Goal: Task Accomplishment & Management: Manage account settings

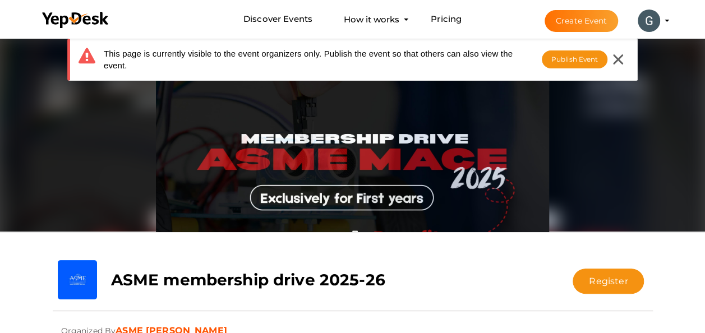
click at [662, 19] on button "Gouthamkrishna E.M [EMAIL_ADDRESS][DOMAIN_NAME] Personal Profile My Events Admi…" at bounding box center [649, 21] width 29 height 24
click at [664, 21] on li "Create Event [PERSON_NAME] E.M [EMAIL_ADDRESS][DOMAIN_NAME] Personal Profile My…" at bounding box center [597, 21] width 150 height 40
click at [661, 21] on profile-pic at bounding box center [649, 20] width 22 height 8
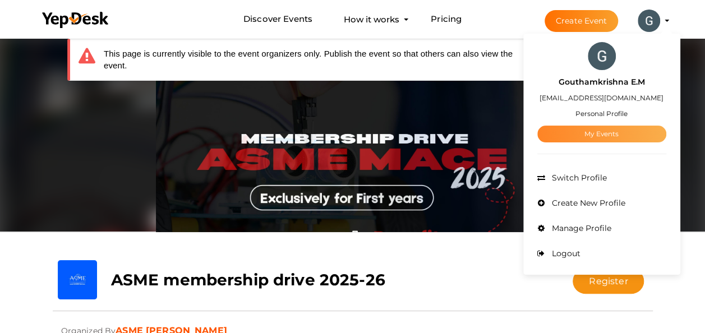
click at [607, 140] on link "My Events" at bounding box center [602, 134] width 129 height 17
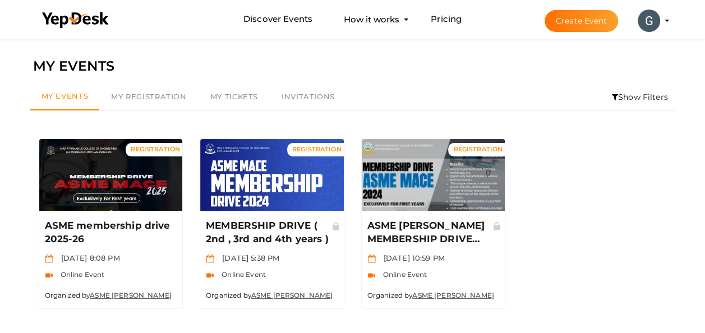
scroll to position [36, 0]
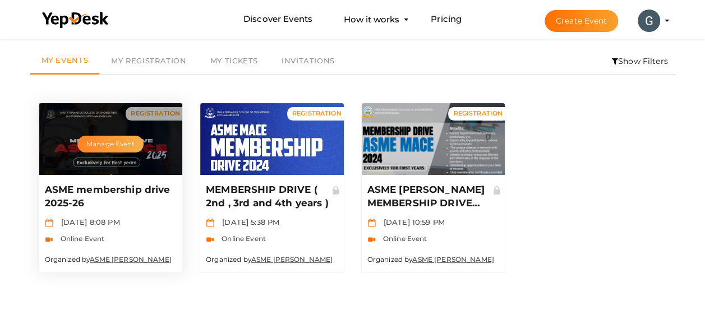
click at [104, 148] on button "Manage Event" at bounding box center [110, 144] width 66 height 17
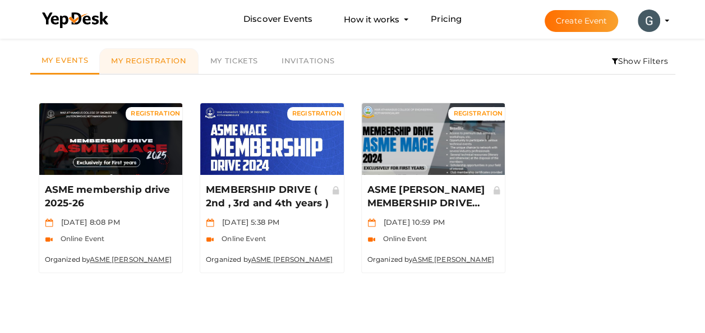
click at [144, 61] on span "My Registration" at bounding box center [148, 60] width 75 height 9
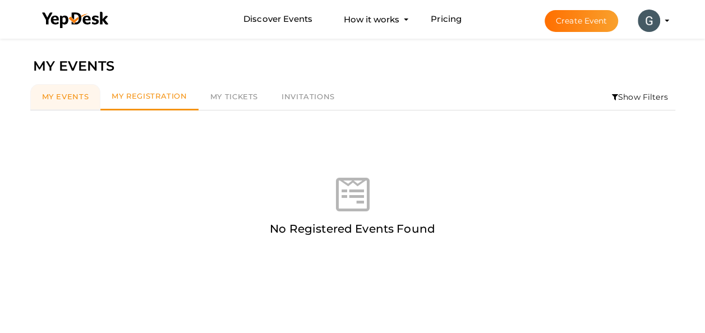
click at [79, 102] on link "My Events" at bounding box center [65, 97] width 71 height 26
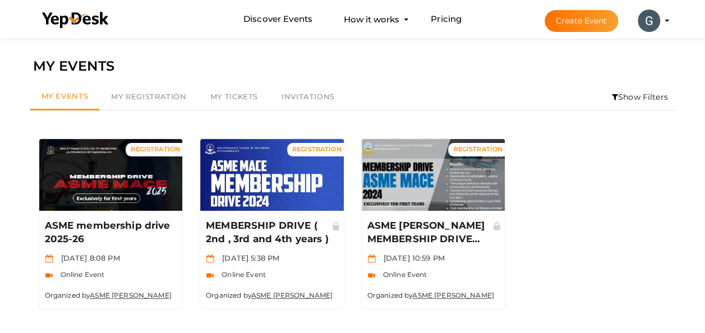
click at [661, 20] on profile-pic at bounding box center [649, 20] width 22 height 8
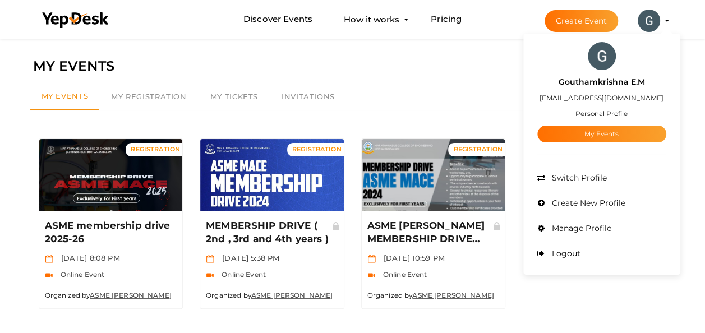
click at [436, 81] on div "My Events My Registration My Tickets Invitations Show Filters By Event Name By …" at bounding box center [353, 98] width 657 height 38
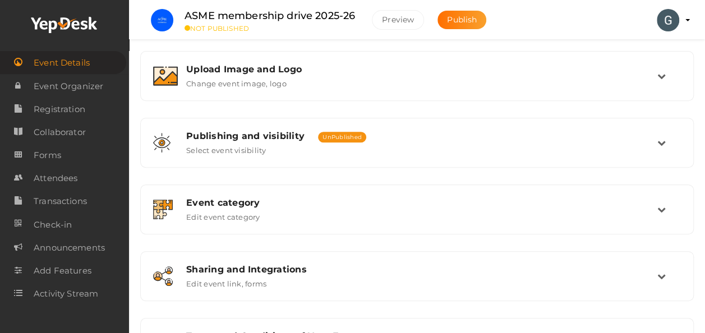
scroll to position [206, 0]
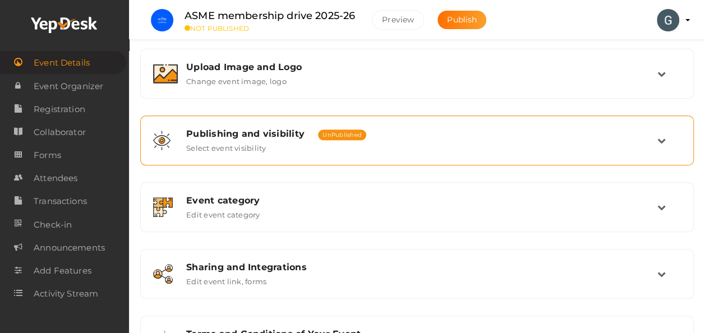
click at [298, 154] on div "Publishing and visibility Published UnPublished Select event visibility" at bounding box center [417, 141] width 542 height 38
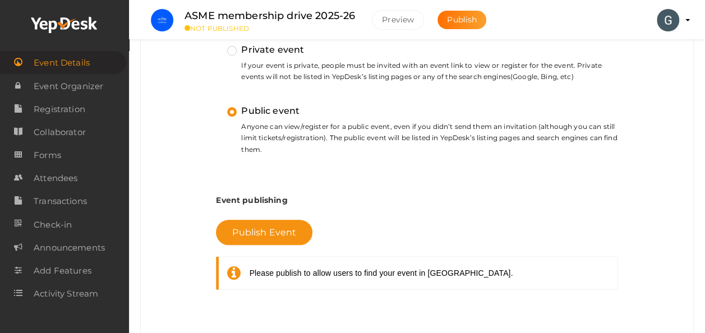
scroll to position [368, 0]
click at [286, 228] on span "Publish Event" at bounding box center [264, 233] width 64 height 11
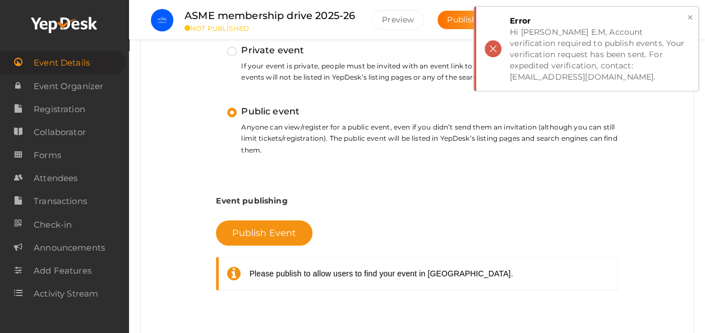
click at [494, 42] on div "× Error Hi [PERSON_NAME] E.M, Account verification required to publish events. …" at bounding box center [586, 49] width 224 height 84
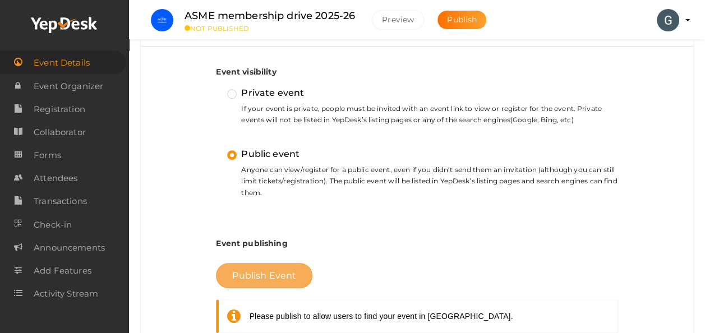
scroll to position [324, 0]
click at [262, 265] on button "Publish Event" at bounding box center [264, 276] width 97 height 25
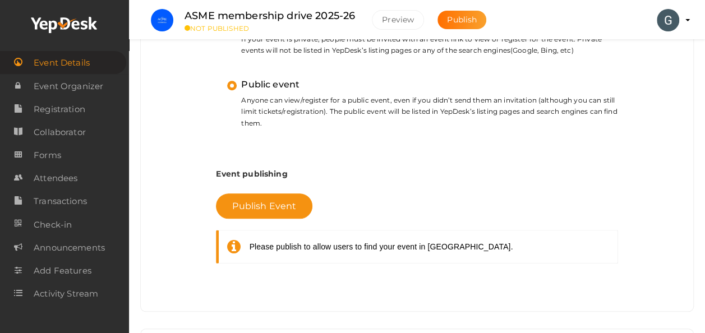
scroll to position [382, 0]
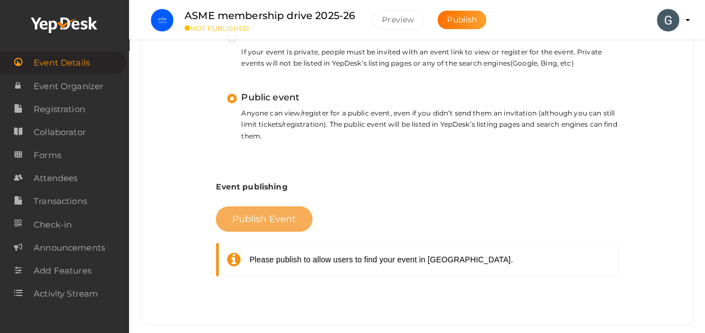
click at [278, 215] on span "Publish Event" at bounding box center [264, 219] width 64 height 11
click at [260, 219] on span "Publish Event" at bounding box center [264, 219] width 64 height 11
click at [263, 219] on span "Publish Event" at bounding box center [264, 219] width 64 height 11
click at [297, 216] on button "Publish Event" at bounding box center [264, 219] width 97 height 25
click at [377, 136] on small "Anyone can view/register for a public event, even if you didn’t send them an in…" at bounding box center [422, 125] width 391 height 34
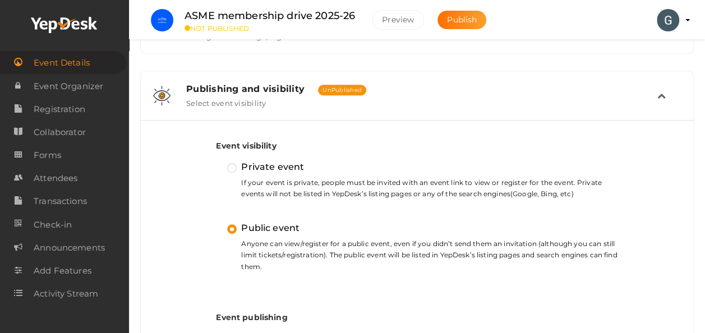
scroll to position [276, 0]
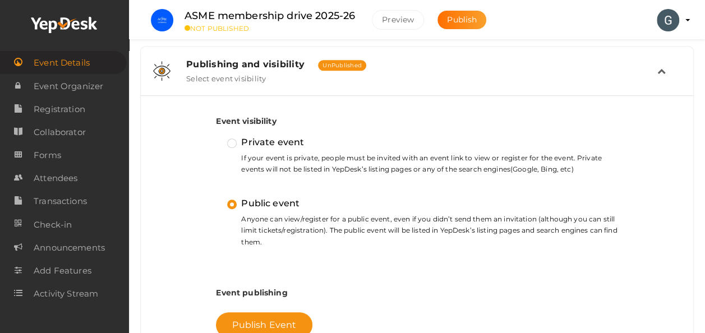
click at [683, 23] on li "Preview [PERSON_NAME] E.M [EMAIL_ADDRESS][DOMAIN_NAME] Personal Profile My Even…" at bounding box center [668, 20] width 45 height 39
click at [680, 20] on profile-pic at bounding box center [668, 20] width 22 height 10
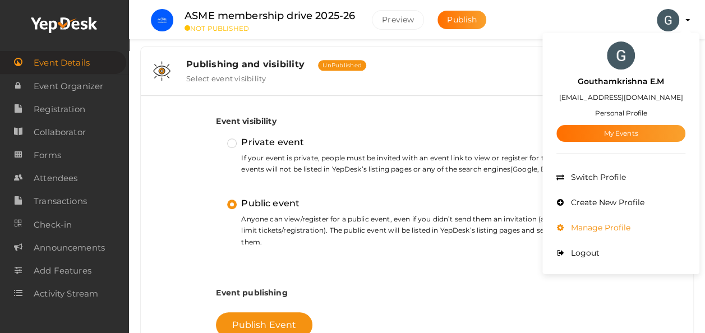
click at [602, 227] on span "Manage Profile" at bounding box center [600, 228] width 62 height 10
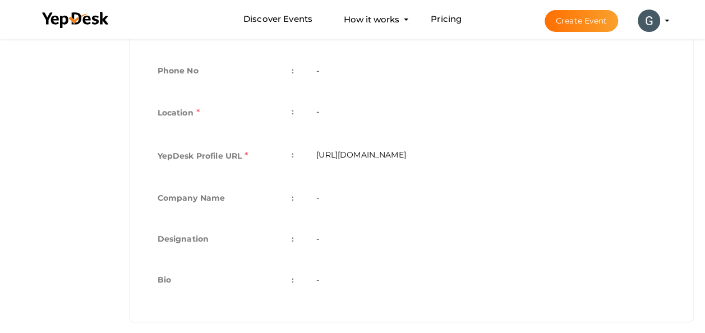
scroll to position [354, 0]
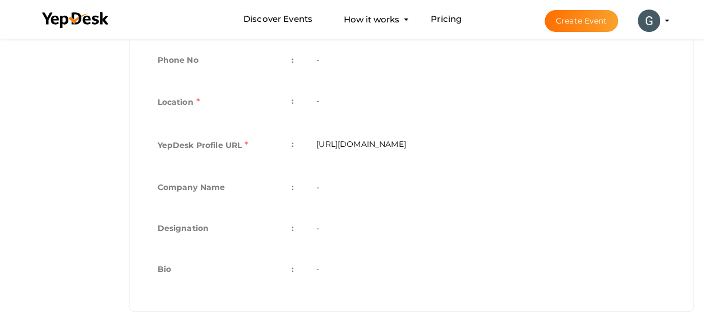
click at [662, 22] on button "Gouthamkrishna E.M [EMAIL_ADDRESS][DOMAIN_NAME] Personal Profile My Events Admi…" at bounding box center [649, 21] width 29 height 24
click at [667, 18] on li "Create Event [PERSON_NAME] E.M [EMAIL_ADDRESS][DOMAIN_NAME] Personal Profile My…" at bounding box center [597, 21] width 150 height 40
click at [653, 19] on img at bounding box center [649, 21] width 22 height 22
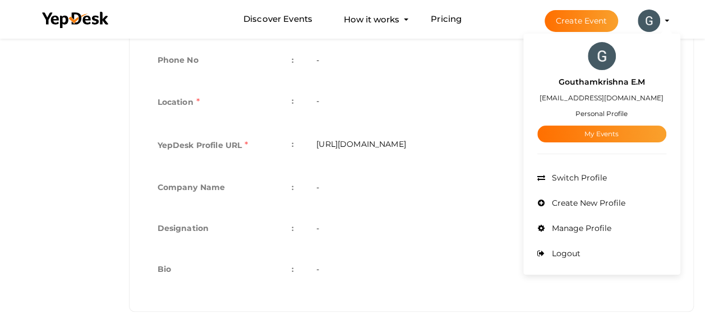
click at [653, 19] on img at bounding box center [649, 21] width 22 height 22
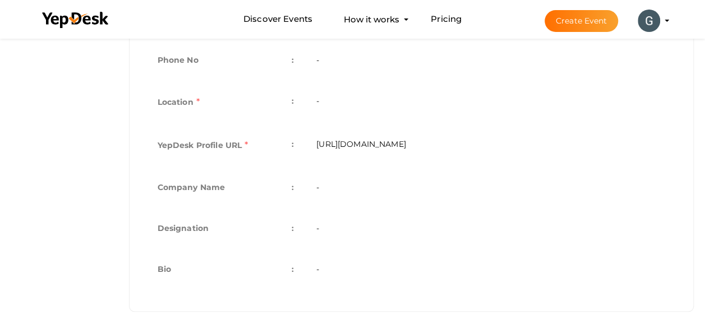
click at [653, 19] on img at bounding box center [649, 21] width 22 height 22
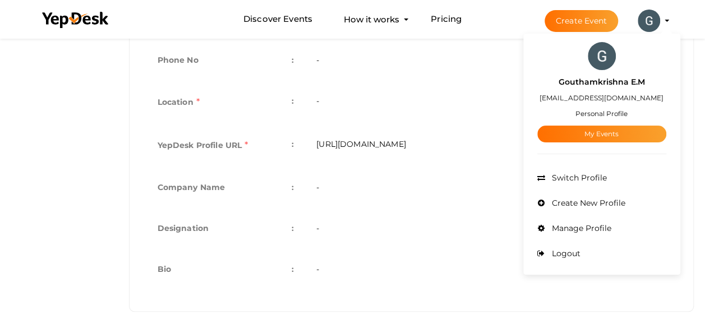
click at [486, 95] on td "-" at bounding box center [491, 103] width 372 height 43
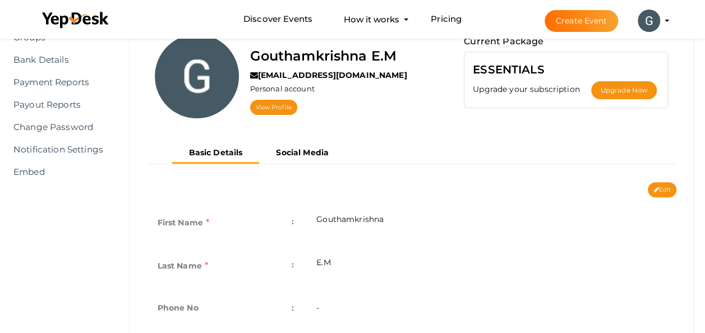
scroll to position [0, 0]
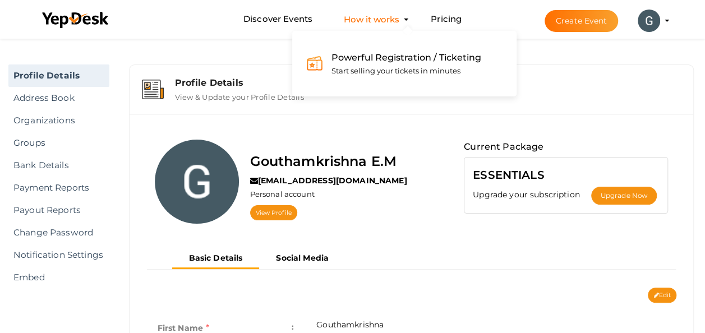
click at [360, 26] on button "How it works Powerful Registration / Ticketing Start selling your tickets in mi…" at bounding box center [372, 19] width 62 height 21
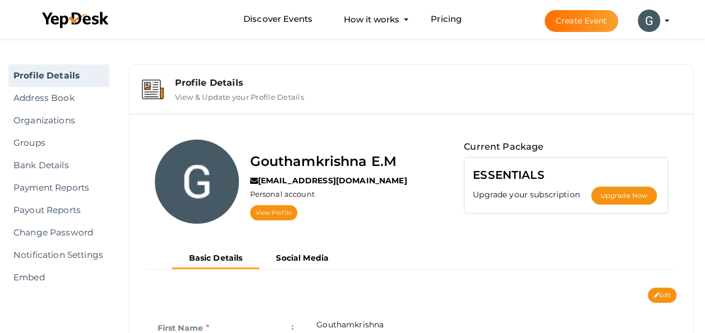
click at [643, 24] on img at bounding box center [649, 21] width 22 height 22
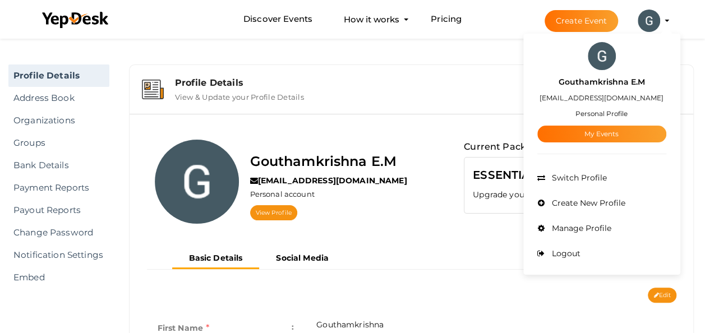
click at [643, 24] on img at bounding box center [649, 21] width 22 height 22
